Goal: Obtain resource: Obtain resource

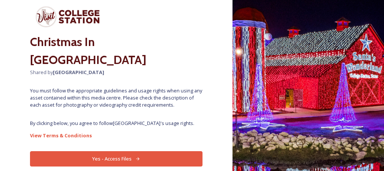
scroll to position [26, 0]
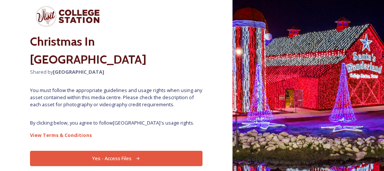
click at [124, 151] on button "Yes - Access Files" at bounding box center [116, 158] width 172 height 15
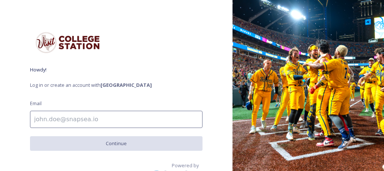
click at [92, 120] on input at bounding box center [116, 119] width 172 height 17
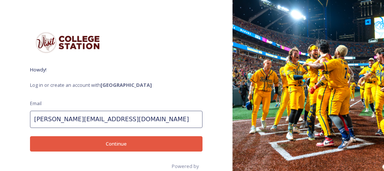
type input "[PERSON_NAME][EMAIL_ADDRESS][DOMAIN_NAME]"
click at [119, 142] on button "Continue" at bounding box center [116, 143] width 172 height 15
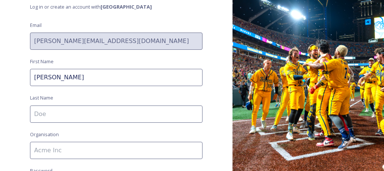
scroll to position [80, 0]
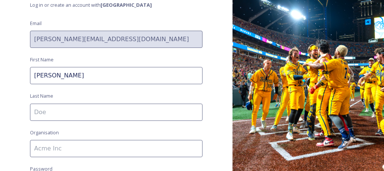
type input "[PERSON_NAME]"
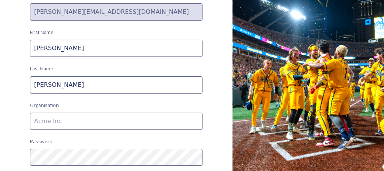
scroll to position [109, 0]
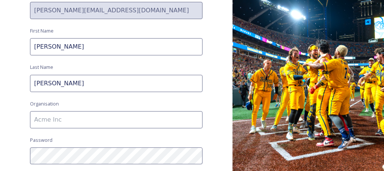
type input "[PERSON_NAME]"
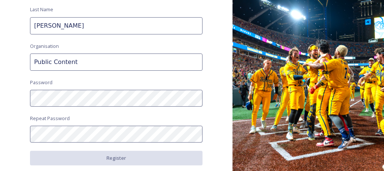
scroll to position [175, 0]
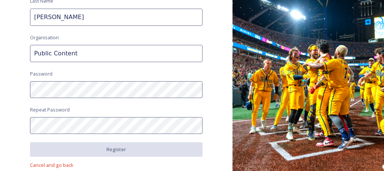
type input "Public Content"
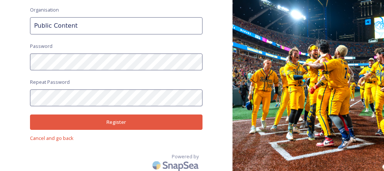
click at [120, 120] on button "Register" at bounding box center [116, 122] width 172 height 15
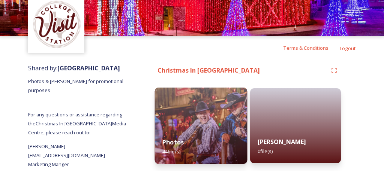
scroll to position [31, 0]
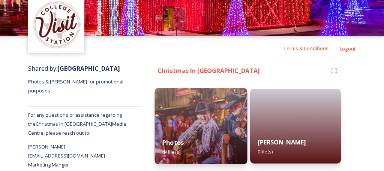
click at [204, 136] on div "Photos 44 file(s)" at bounding box center [201, 147] width 93 height 34
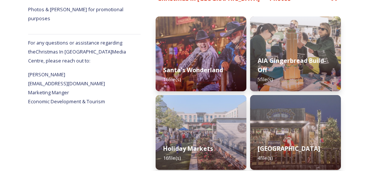
scroll to position [110, 0]
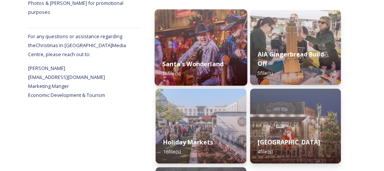
click at [201, 52] on img at bounding box center [201, 47] width 93 height 76
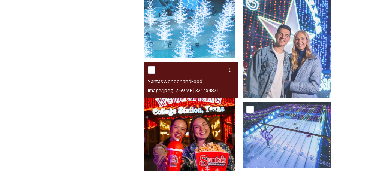
scroll to position [458, 0]
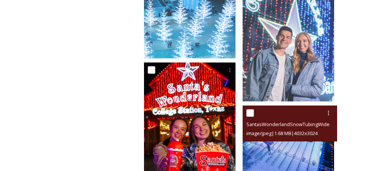
click at [304, 141] on img at bounding box center [287, 140] width 91 height 69
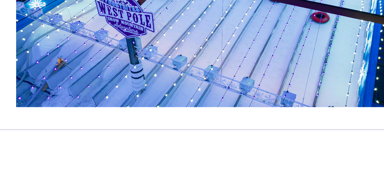
scroll to position [463, 0]
